Goal: Transaction & Acquisition: Download file/media

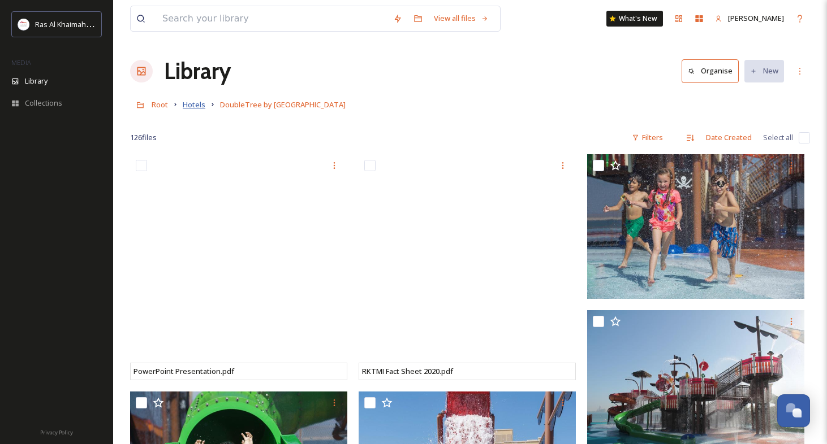
click at [189, 105] on span "Hotels" at bounding box center [194, 104] width 23 height 10
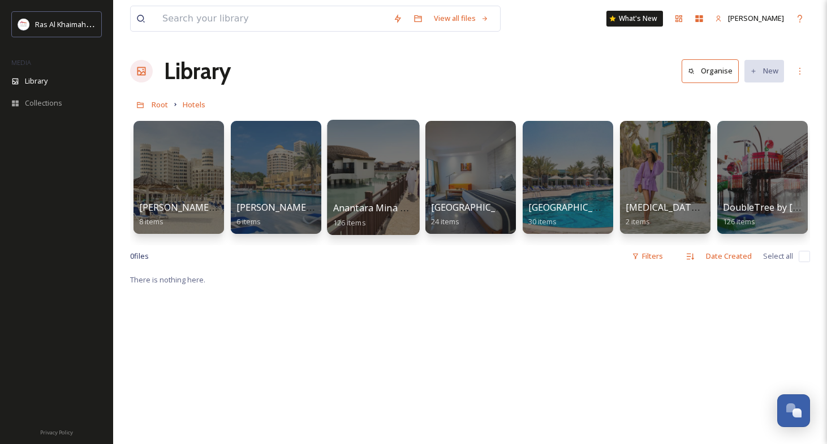
click at [374, 187] on div at bounding box center [373, 177] width 92 height 115
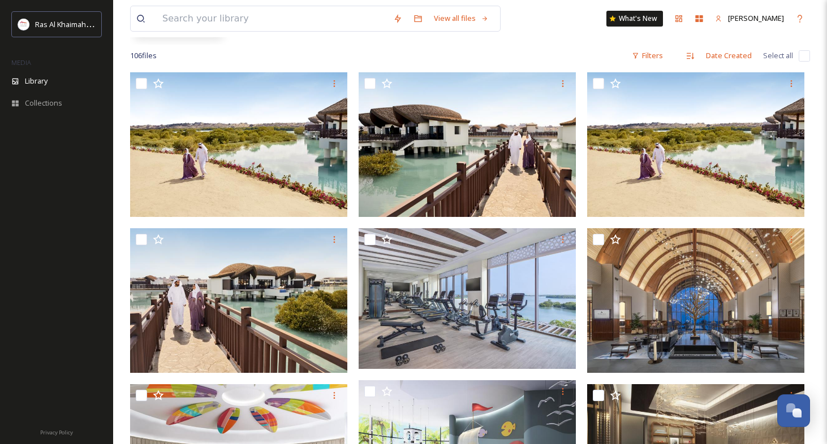
scroll to position [204, 0]
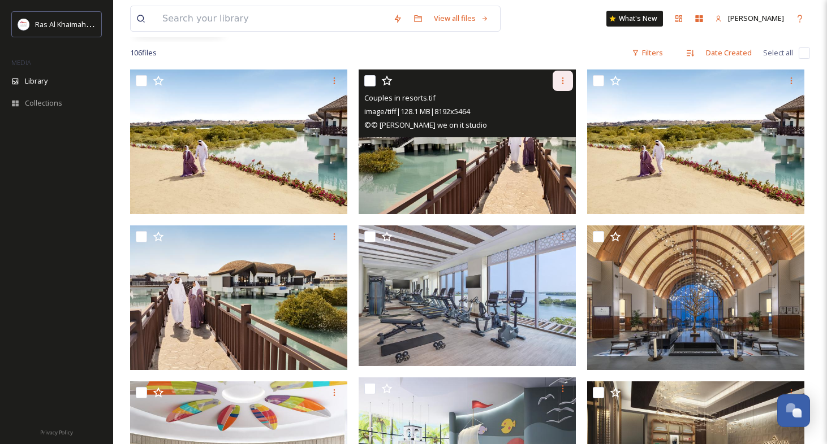
click at [565, 79] on icon at bounding box center [562, 80] width 9 height 9
click at [539, 124] on span "Download" at bounding box center [549, 127] width 34 height 11
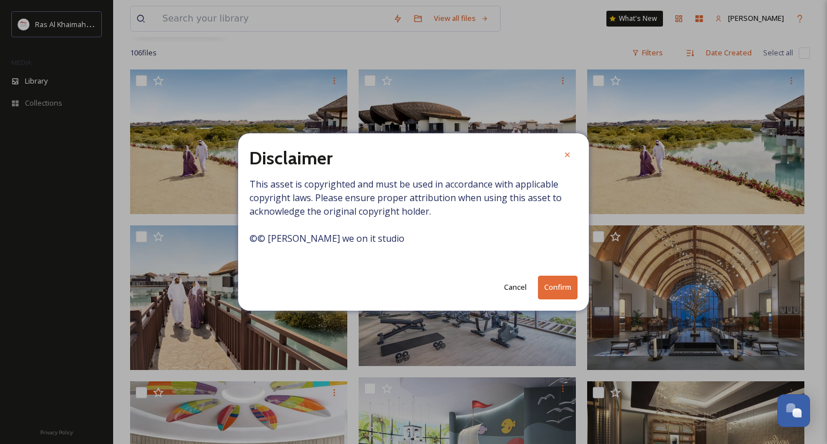
click at [559, 292] on button "Confirm" at bounding box center [558, 287] width 40 height 23
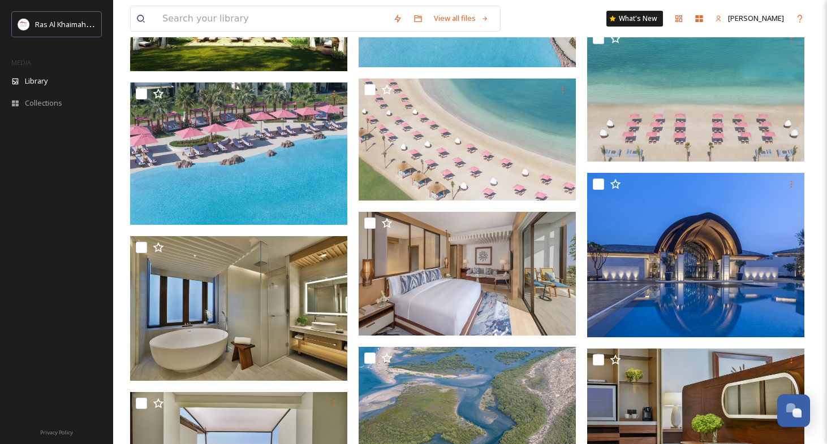
scroll to position [972, 0]
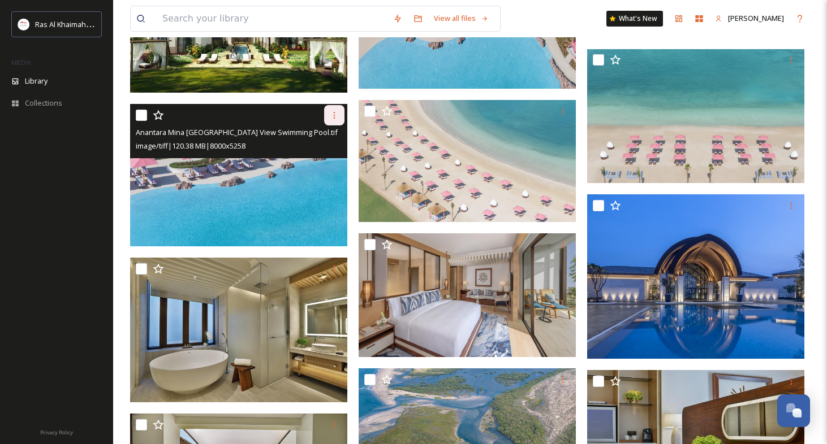
click at [338, 111] on icon at bounding box center [334, 115] width 9 height 9
click at [314, 159] on span "Download" at bounding box center [321, 162] width 34 height 11
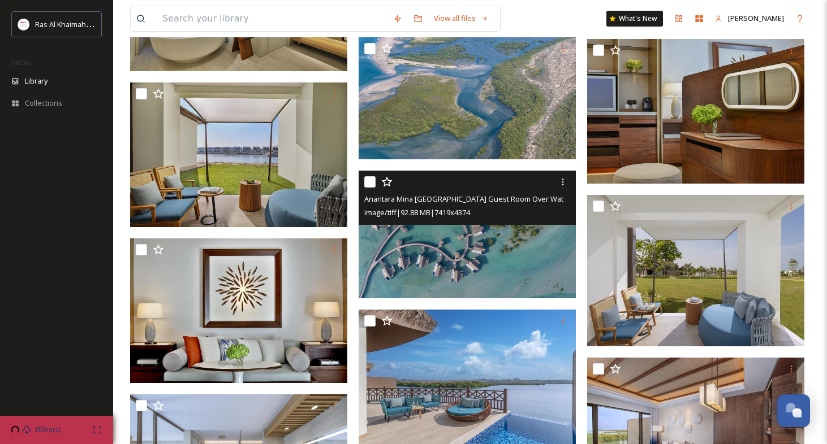
scroll to position [1305, 0]
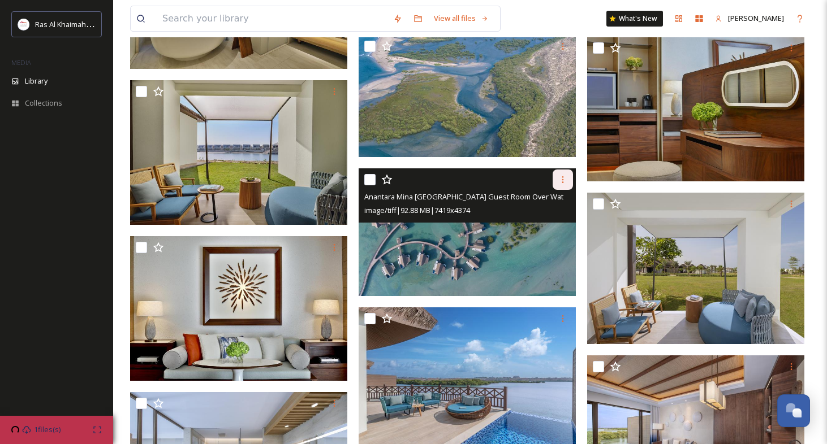
click at [562, 178] on icon at bounding box center [562, 179] width 9 height 9
click at [546, 224] on span "Download" at bounding box center [549, 226] width 34 height 11
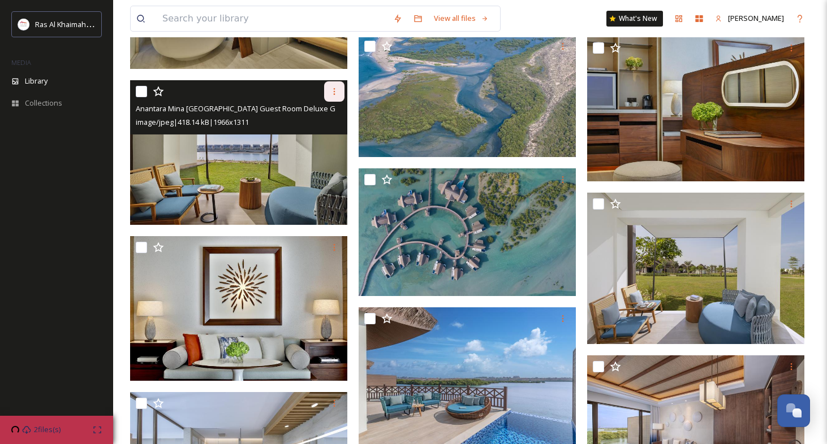
click at [332, 94] on icon at bounding box center [334, 91] width 9 height 9
click at [332, 141] on span "Download" at bounding box center [321, 138] width 34 height 11
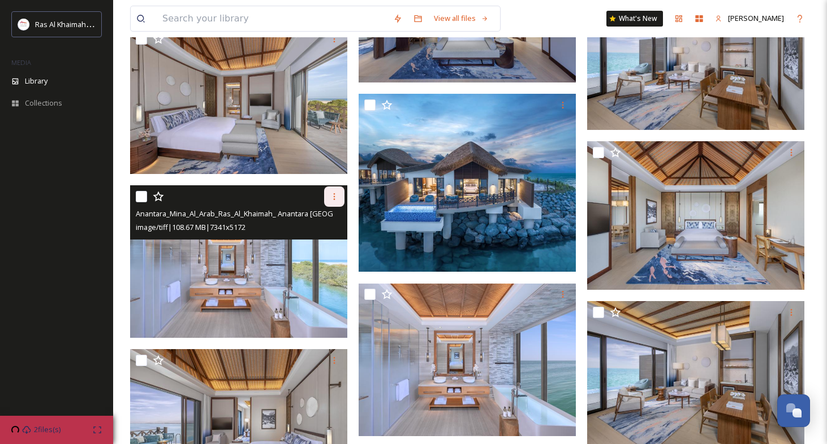
scroll to position [1848, 0]
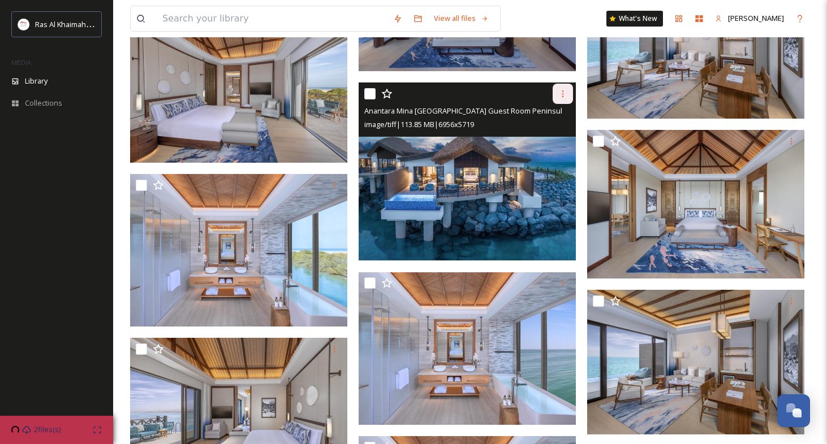
click at [572, 92] on div at bounding box center [562, 94] width 20 height 20
click at [542, 135] on span "Download" at bounding box center [549, 140] width 34 height 11
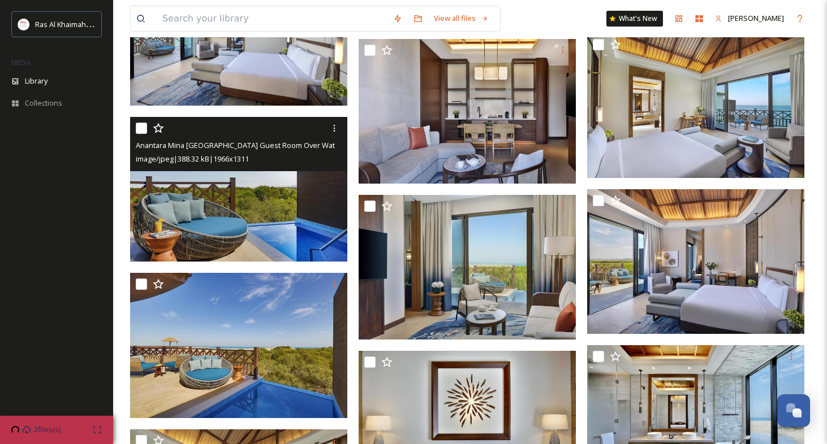
scroll to position [4592, 0]
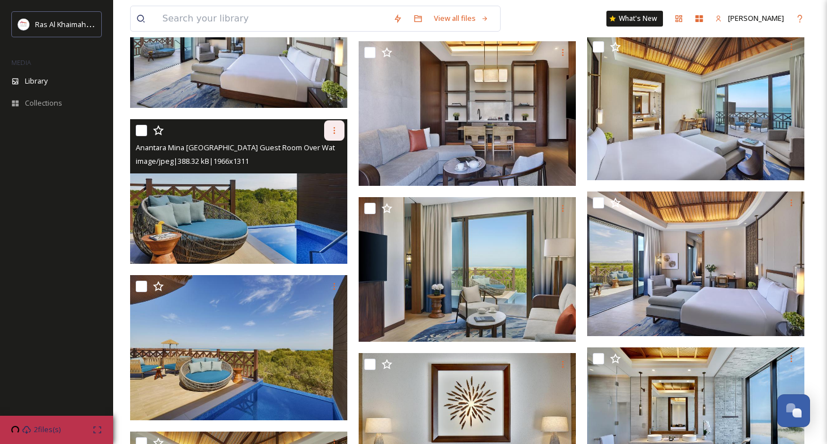
click at [334, 129] on icon at bounding box center [334, 130] width 9 height 9
click at [329, 172] on span "Download" at bounding box center [321, 177] width 34 height 11
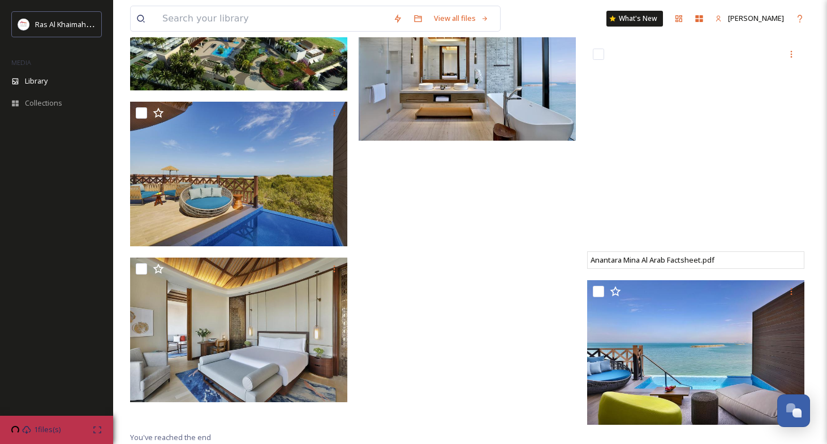
scroll to position [5505, 0]
